Goal: Task Accomplishment & Management: Use online tool/utility

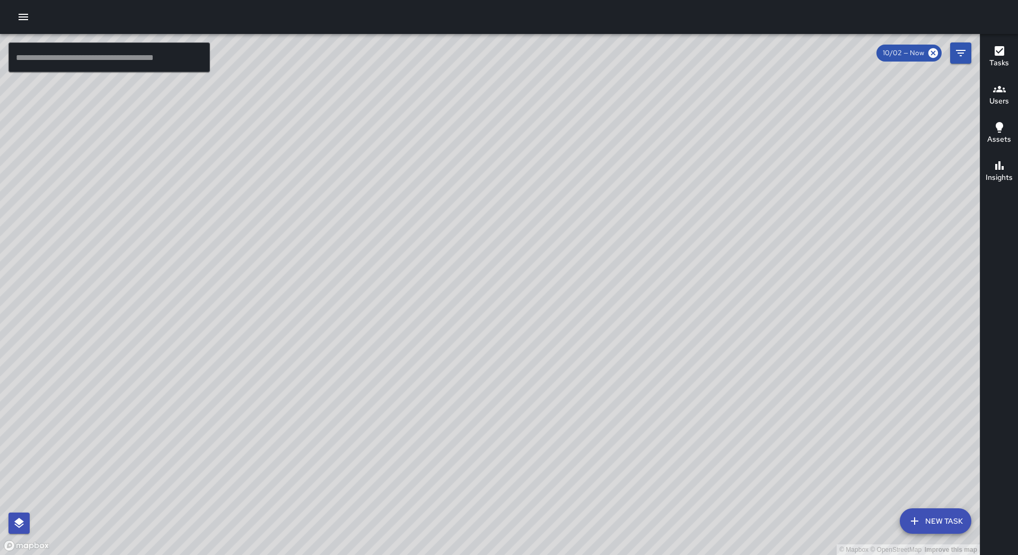
click at [28, 21] on icon "button" at bounding box center [23, 17] width 13 height 13
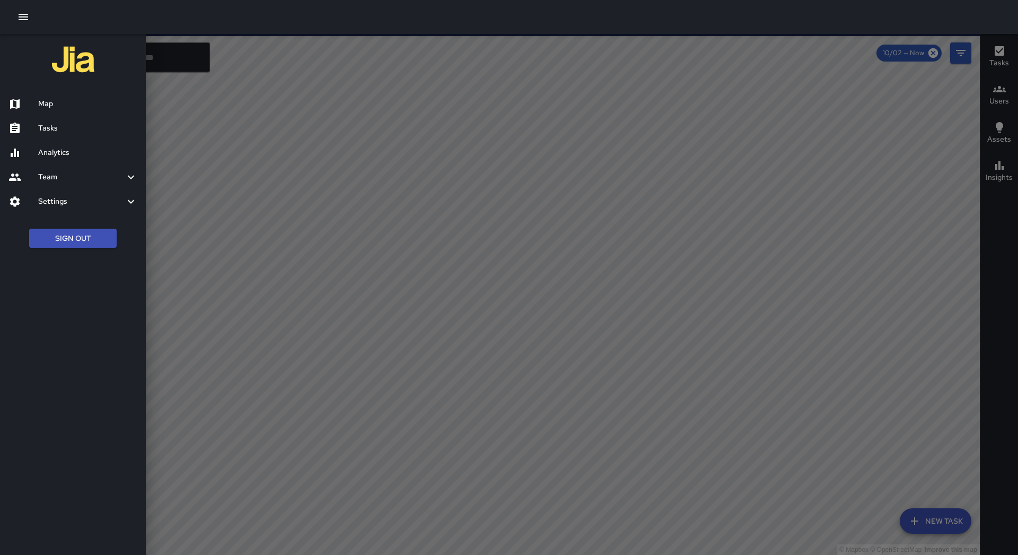
click at [45, 124] on h6 "Tasks" at bounding box center [87, 129] width 99 height 12
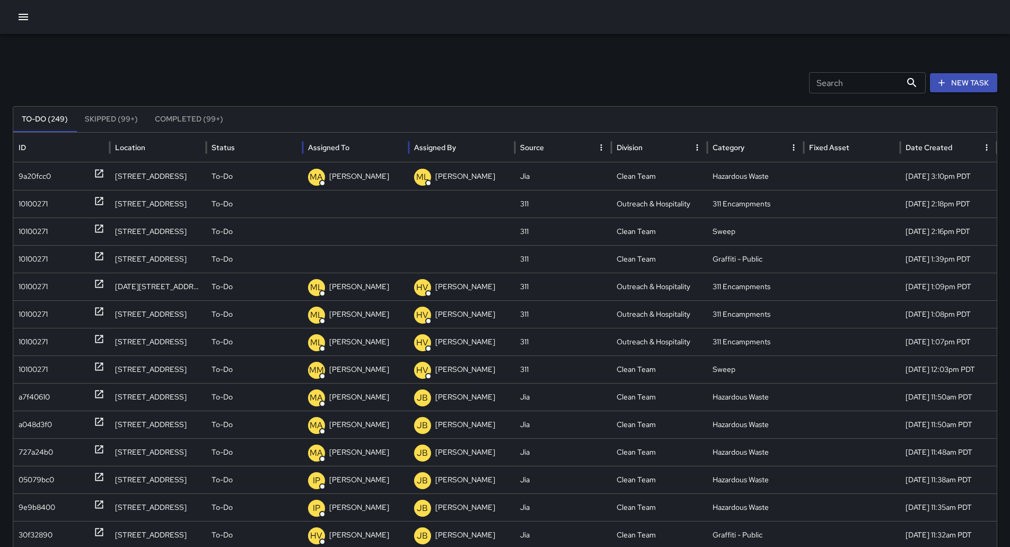
click at [373, 144] on div "Assigned To" at bounding box center [355, 147] width 95 height 29
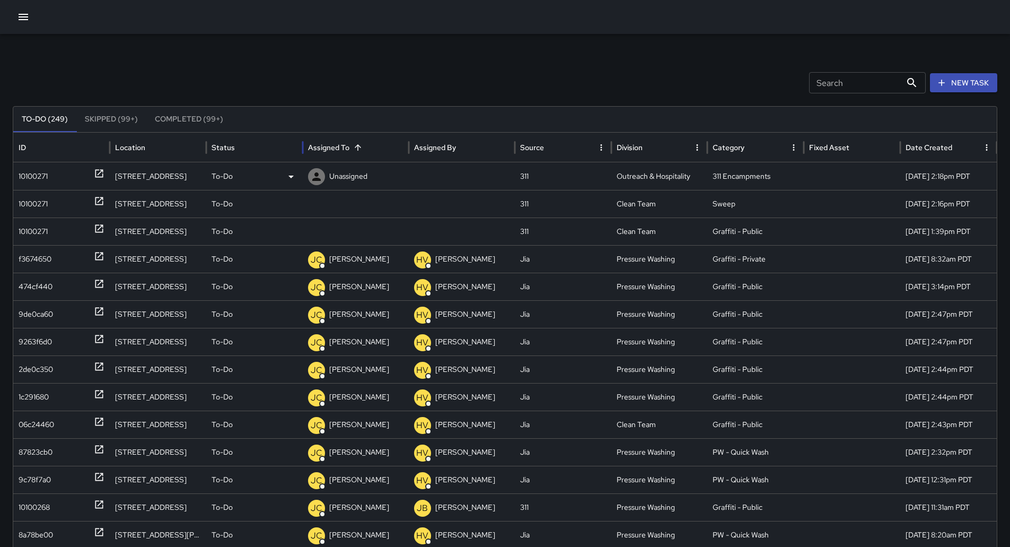
click at [48, 183] on div "10100271" at bounding box center [33, 176] width 29 height 27
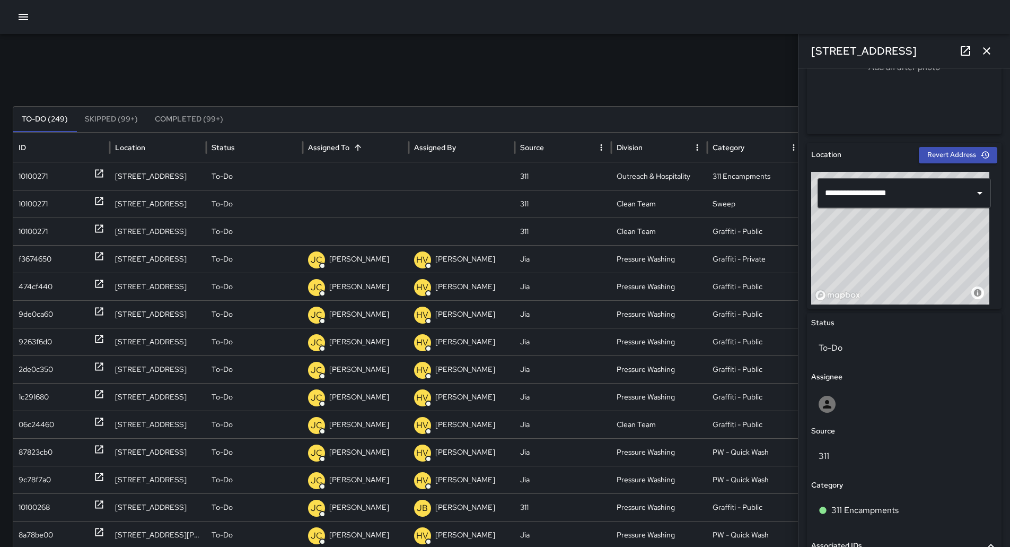
scroll to position [428, 0]
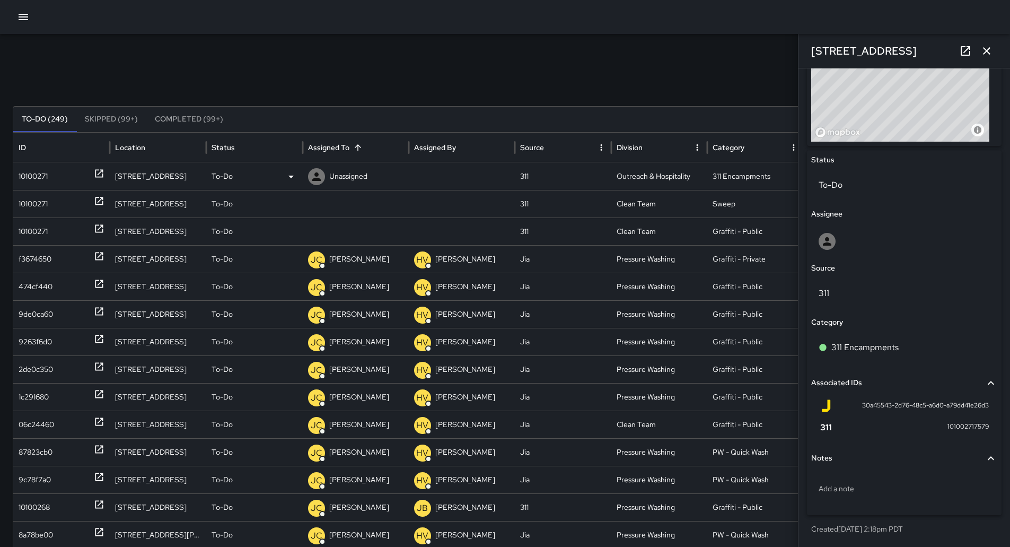
click at [369, 178] on div "Unassigned" at bounding box center [355, 176] width 95 height 27
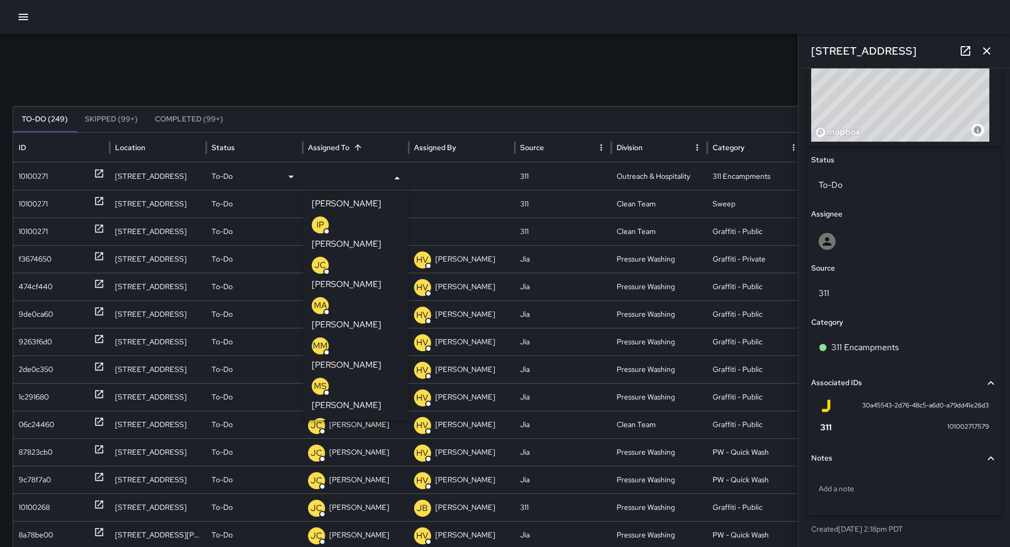
scroll to position [106, 0]
click at [365, 438] on p "[PERSON_NAME]" at bounding box center [346, 444] width 69 height 13
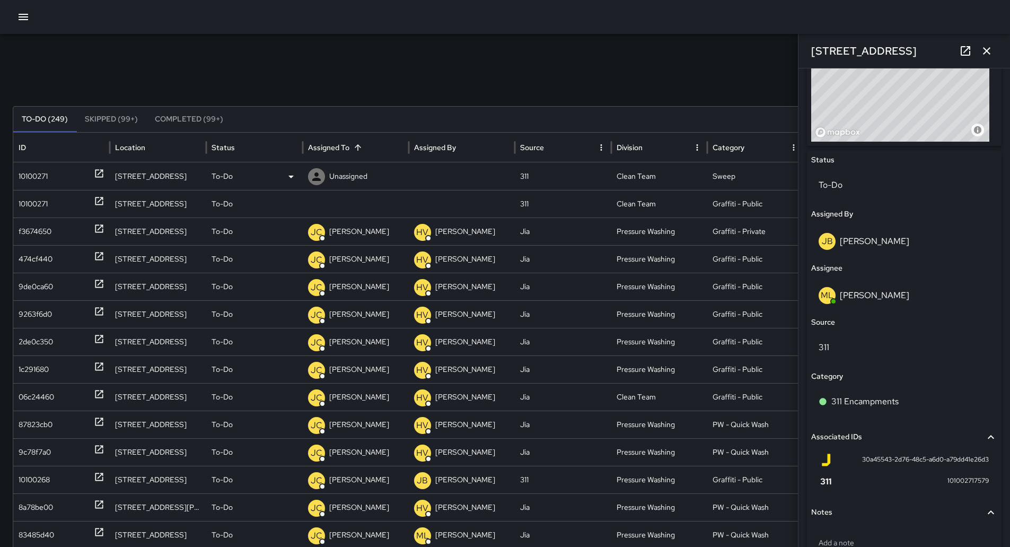
click at [23, 173] on div "10100271" at bounding box center [33, 176] width 29 height 27
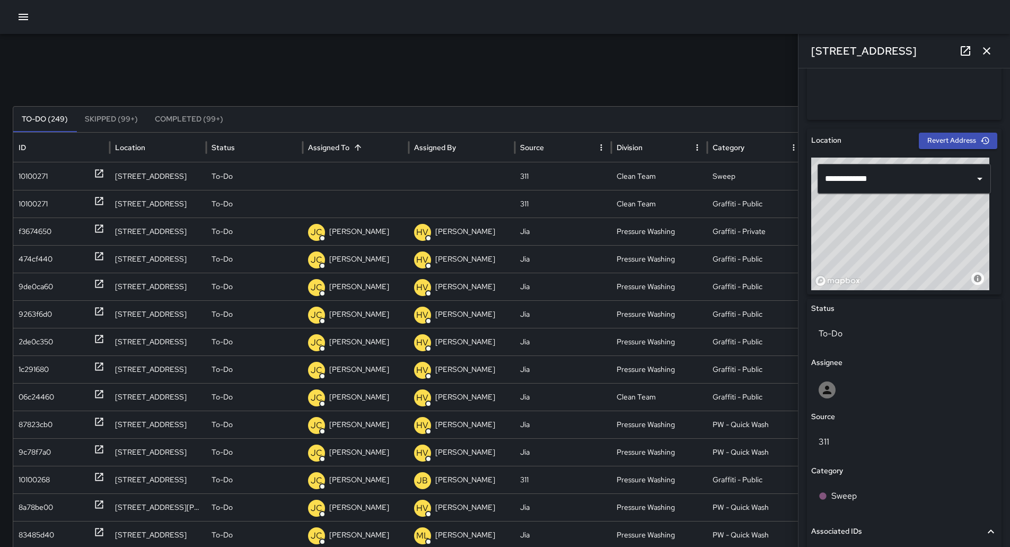
scroll to position [424, 0]
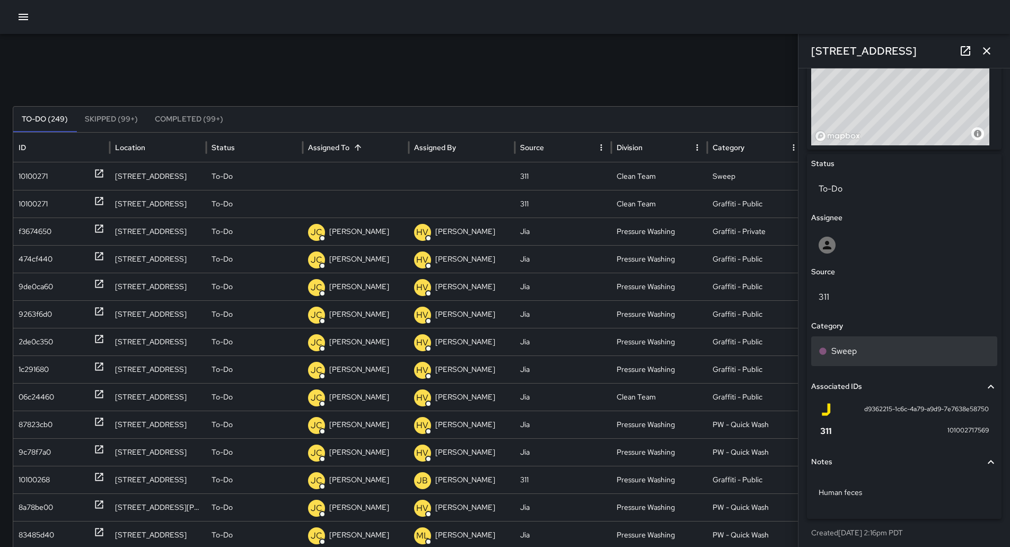
click at [870, 354] on div "Sweep" at bounding box center [904, 351] width 171 height 13
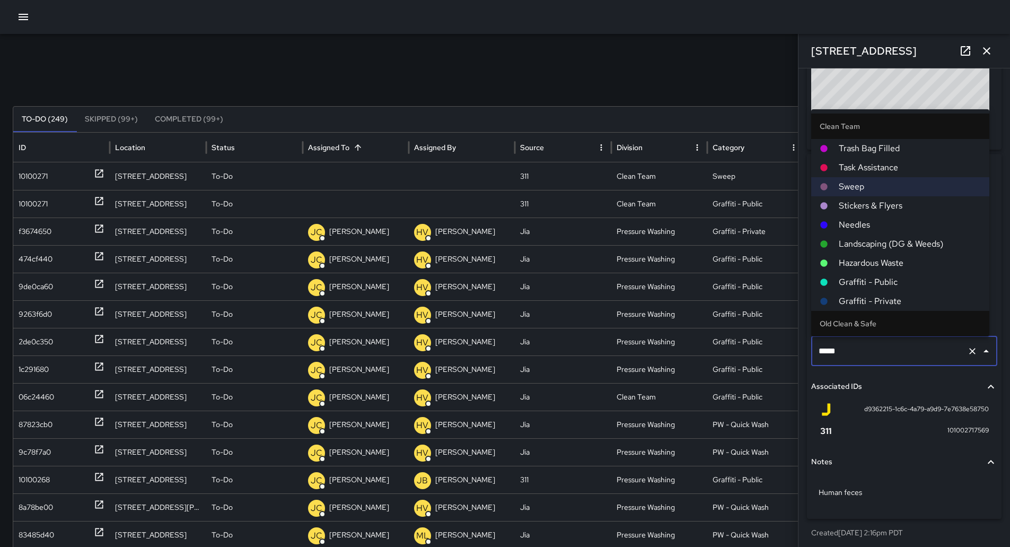
click at [887, 261] on span "Hazardous Waste" at bounding box center [910, 263] width 142 height 13
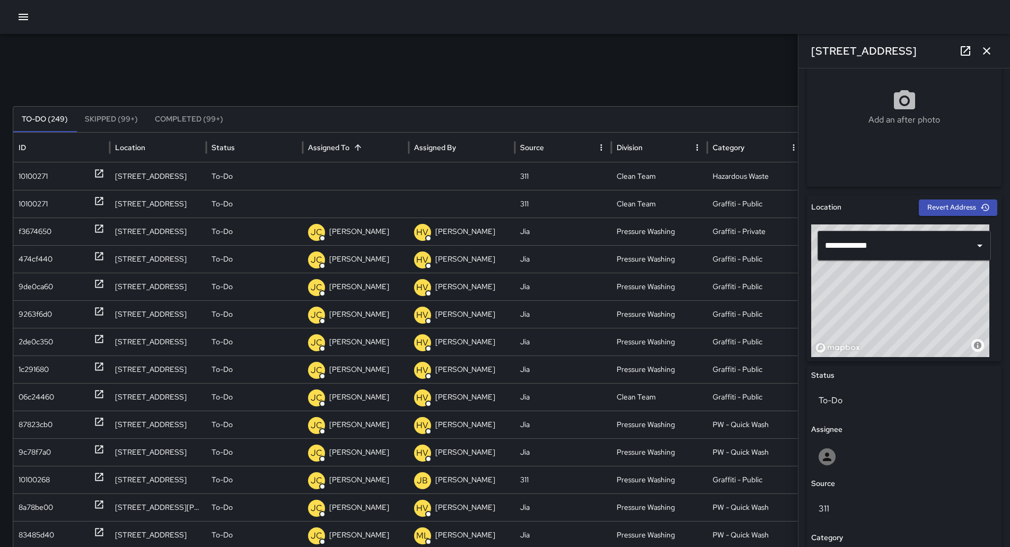
scroll to position [212, 0]
click at [348, 169] on p "Unassigned" at bounding box center [348, 176] width 38 height 27
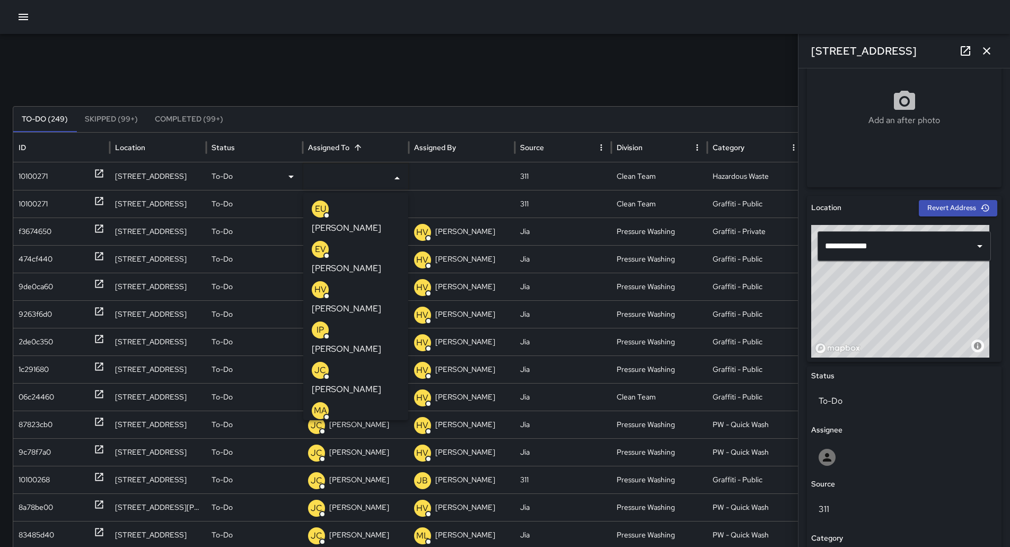
scroll to position [53, 0]
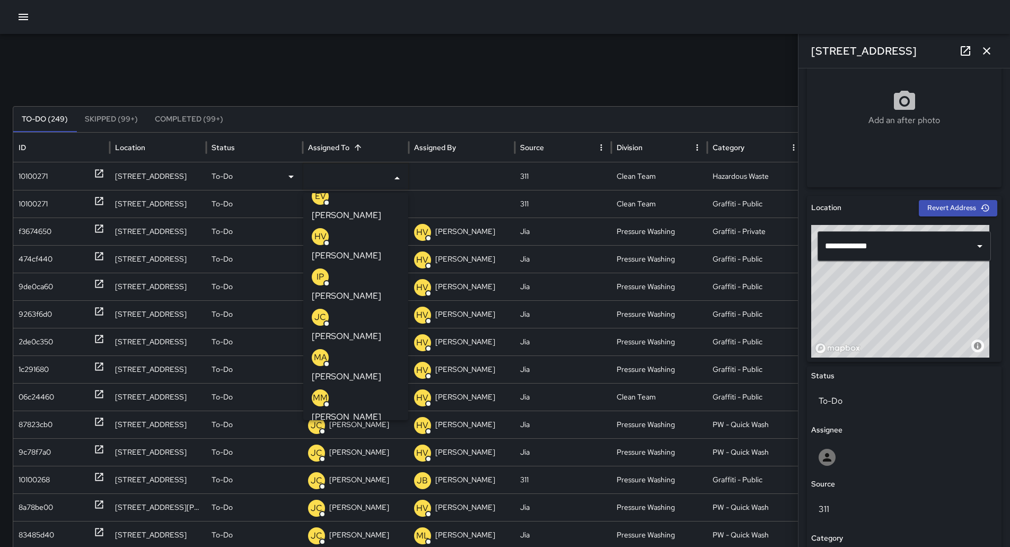
click at [362, 451] on p "[PERSON_NAME]" at bounding box center [346, 457] width 69 height 13
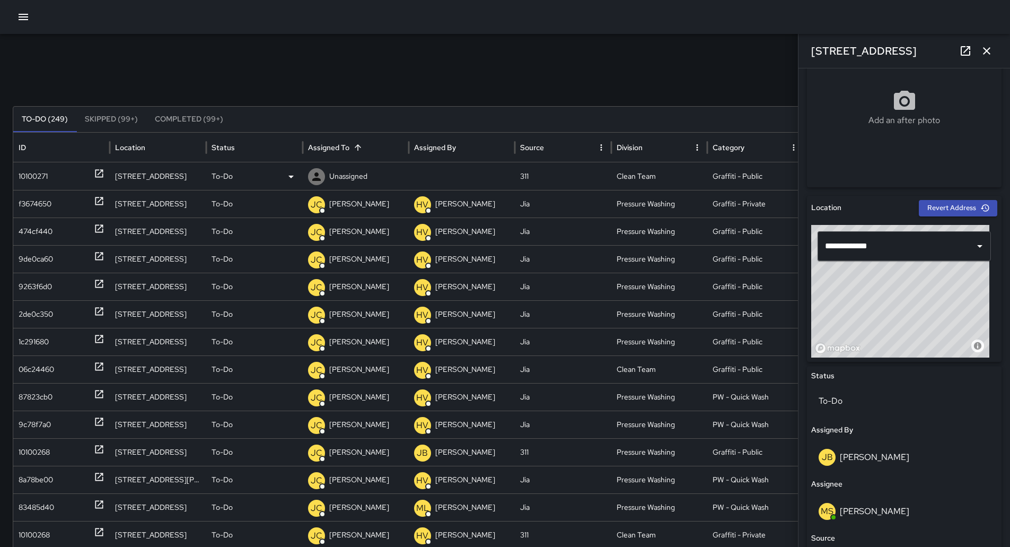
click at [36, 175] on div "10100271" at bounding box center [33, 176] width 29 height 27
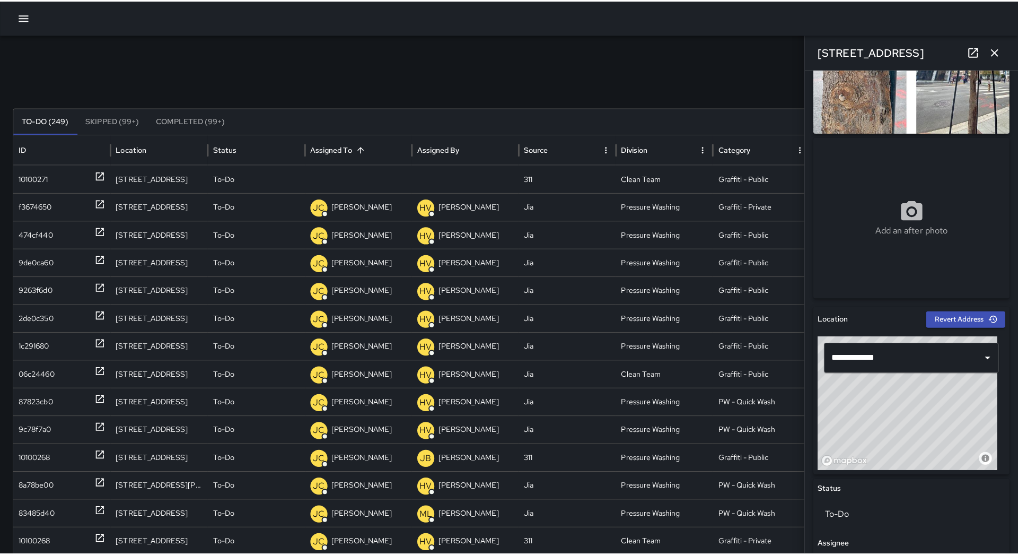
scroll to position [106, 0]
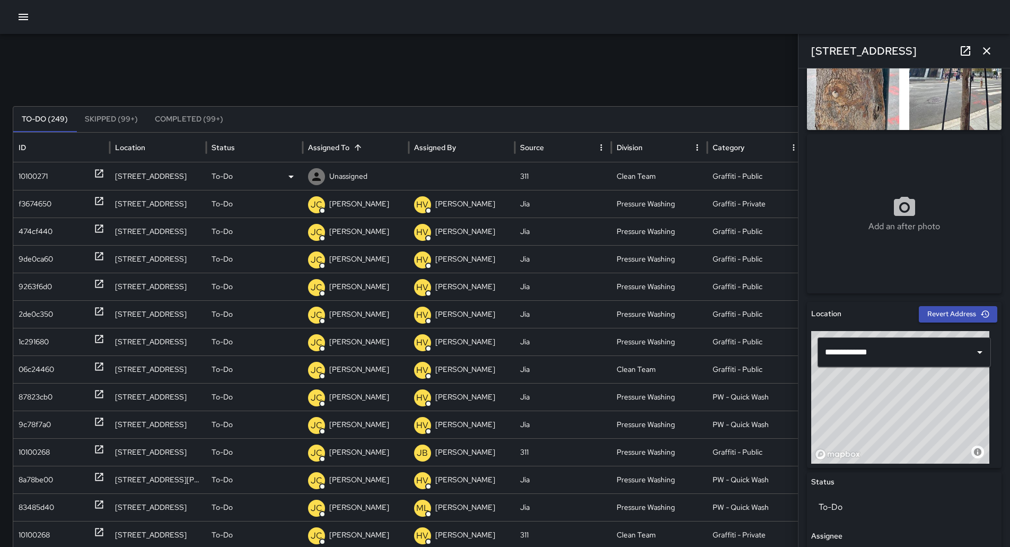
click at [263, 171] on div "To-Do" at bounding box center [255, 176] width 86 height 27
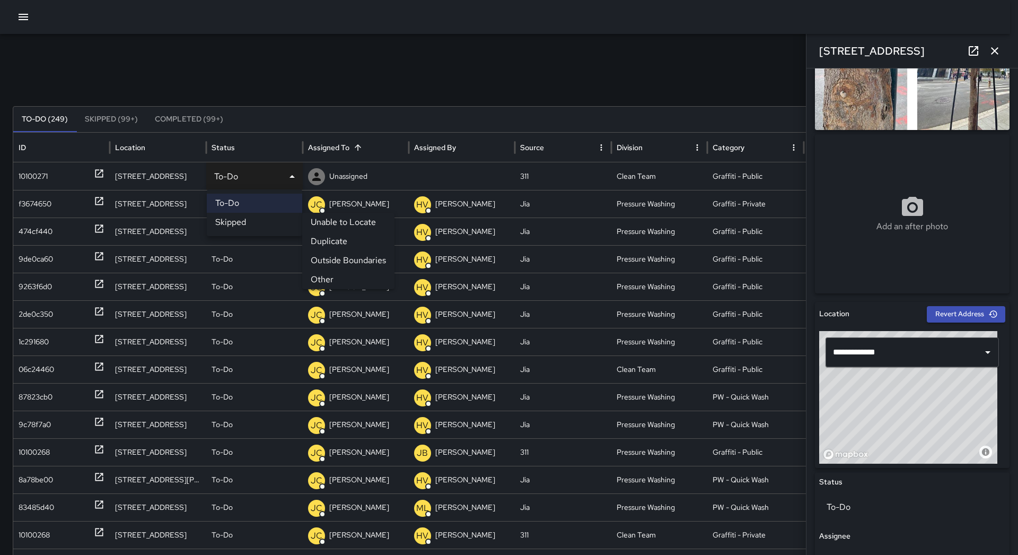
click at [270, 223] on li "Skipped" at bounding box center [254, 222] width 95 height 19
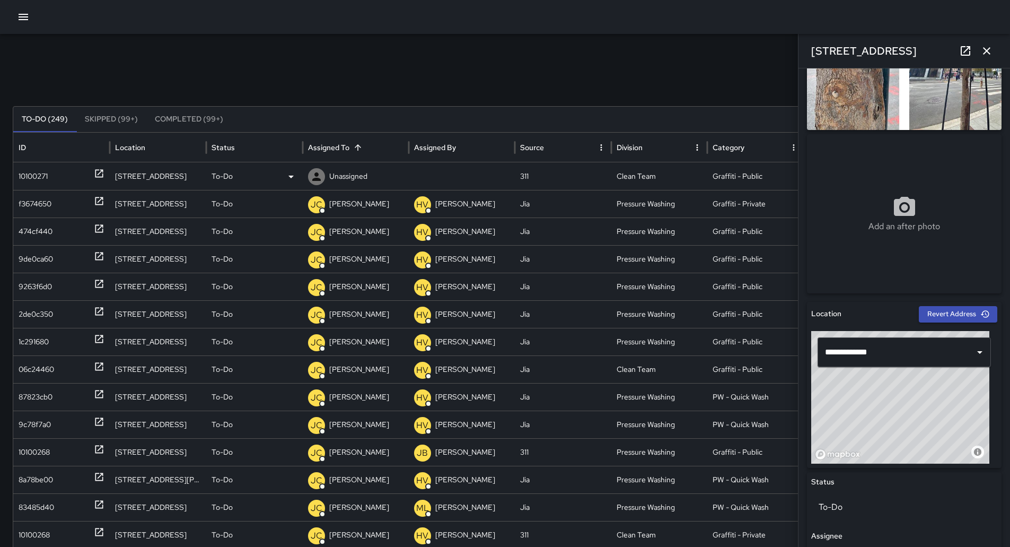
click at [276, 170] on div "To-Do" at bounding box center [255, 176] width 86 height 27
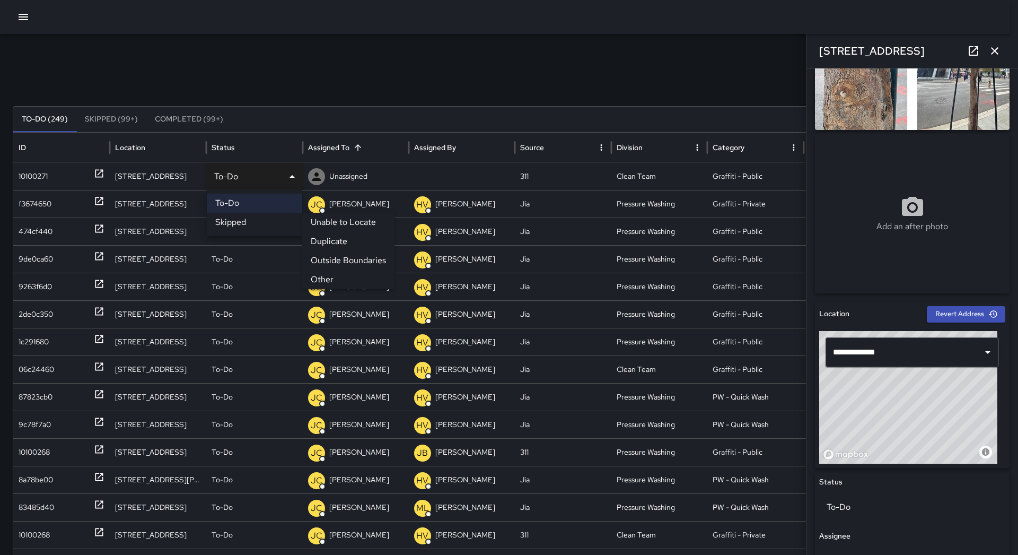
click at [330, 276] on li "Other" at bounding box center [348, 279] width 92 height 19
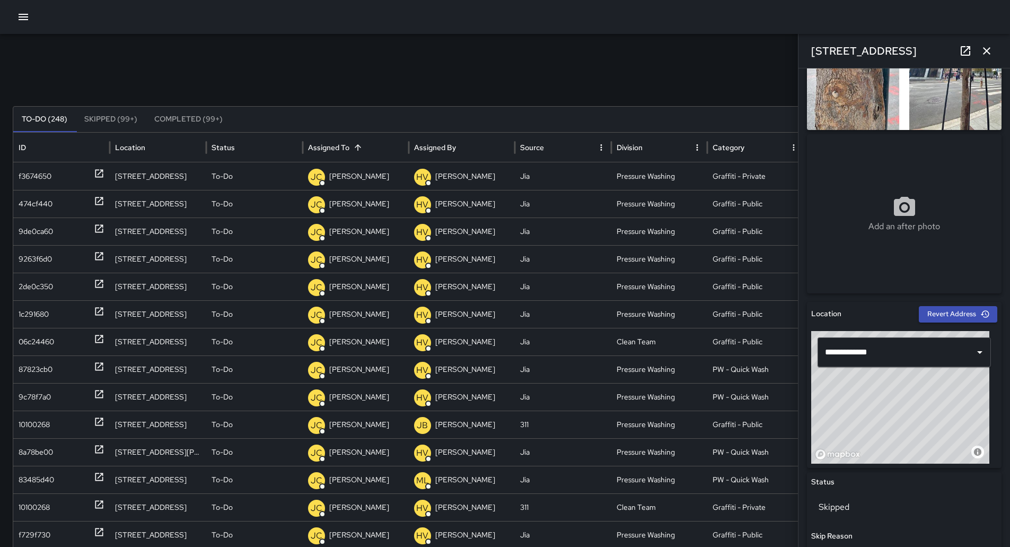
click at [25, 18] on icon "button" at bounding box center [24, 17] width 10 height 6
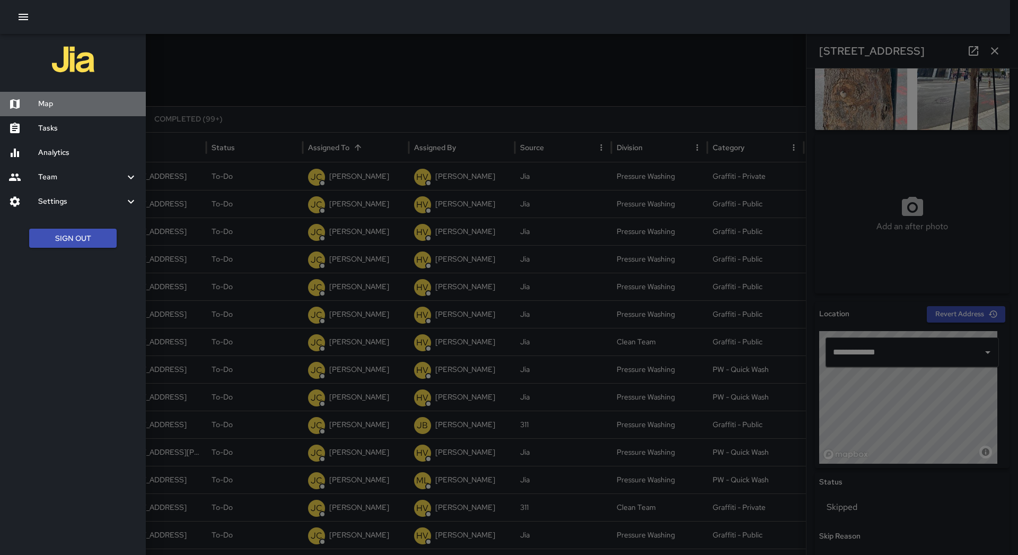
click at [72, 106] on h6 "Map" at bounding box center [87, 104] width 99 height 12
